Goal: Check status

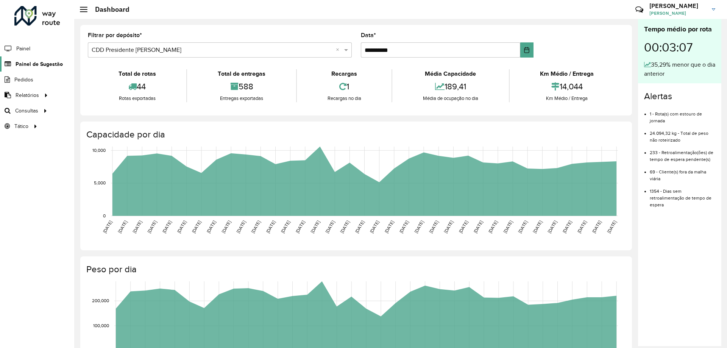
click at [25, 64] on span "Painel de Sugestão" at bounding box center [39, 64] width 47 height 8
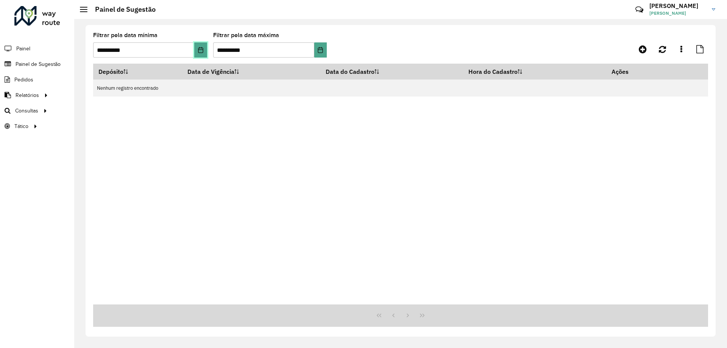
click at [201, 51] on icon "Choose Date" at bounding box center [201, 50] width 6 height 6
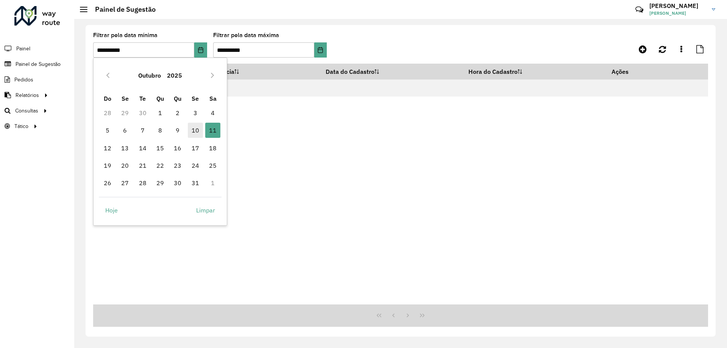
click at [192, 133] on span "10" at bounding box center [195, 130] width 15 height 15
type input "**********"
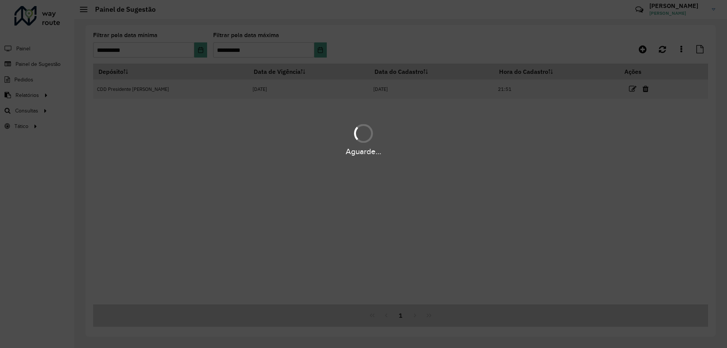
click at [324, 50] on div "Aguarde..." at bounding box center [363, 174] width 727 height 348
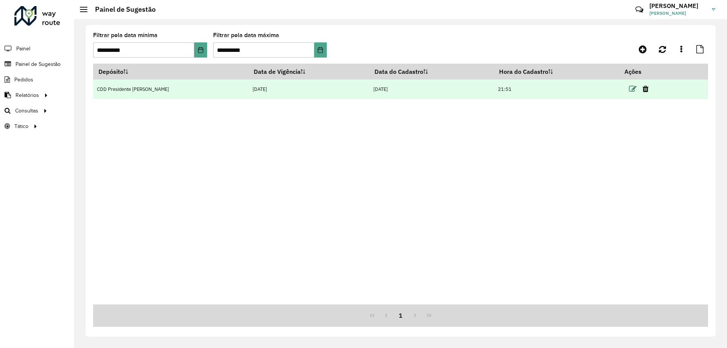
click at [629, 86] on icon at bounding box center [633, 89] width 8 height 8
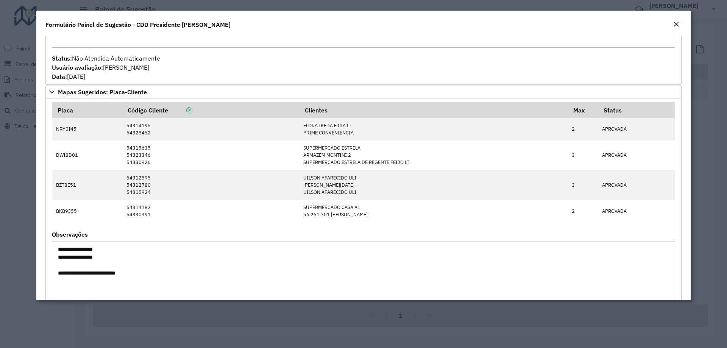
scroll to position [227, 0]
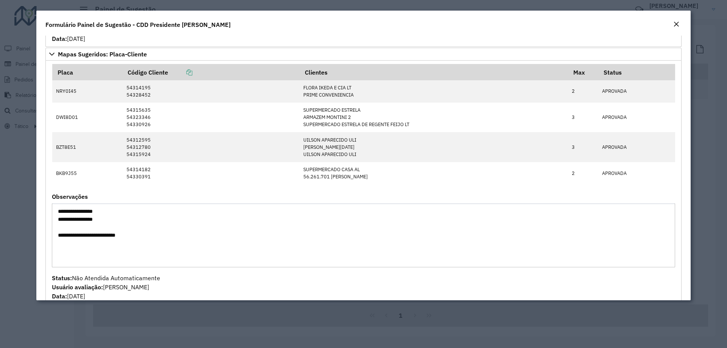
click at [678, 22] on em "Close" at bounding box center [676, 24] width 6 height 6
